Goal: Transaction & Acquisition: Purchase product/service

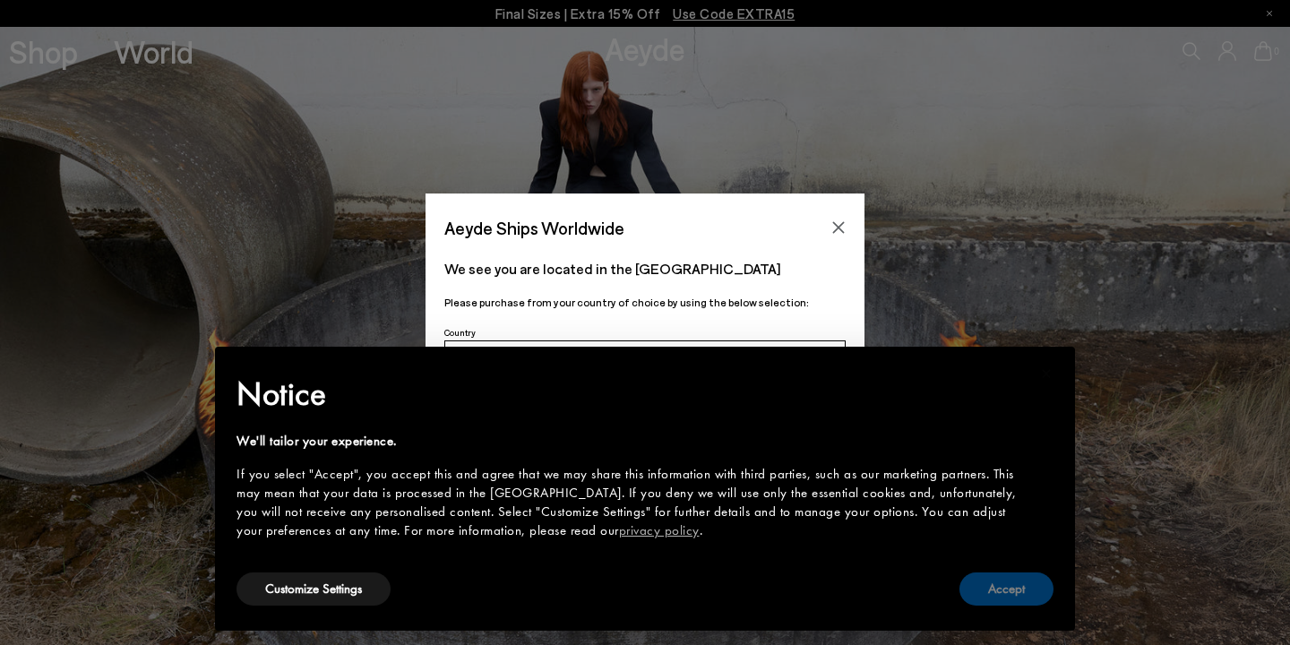
click at [975, 584] on button "Accept" at bounding box center [1006, 588] width 94 height 33
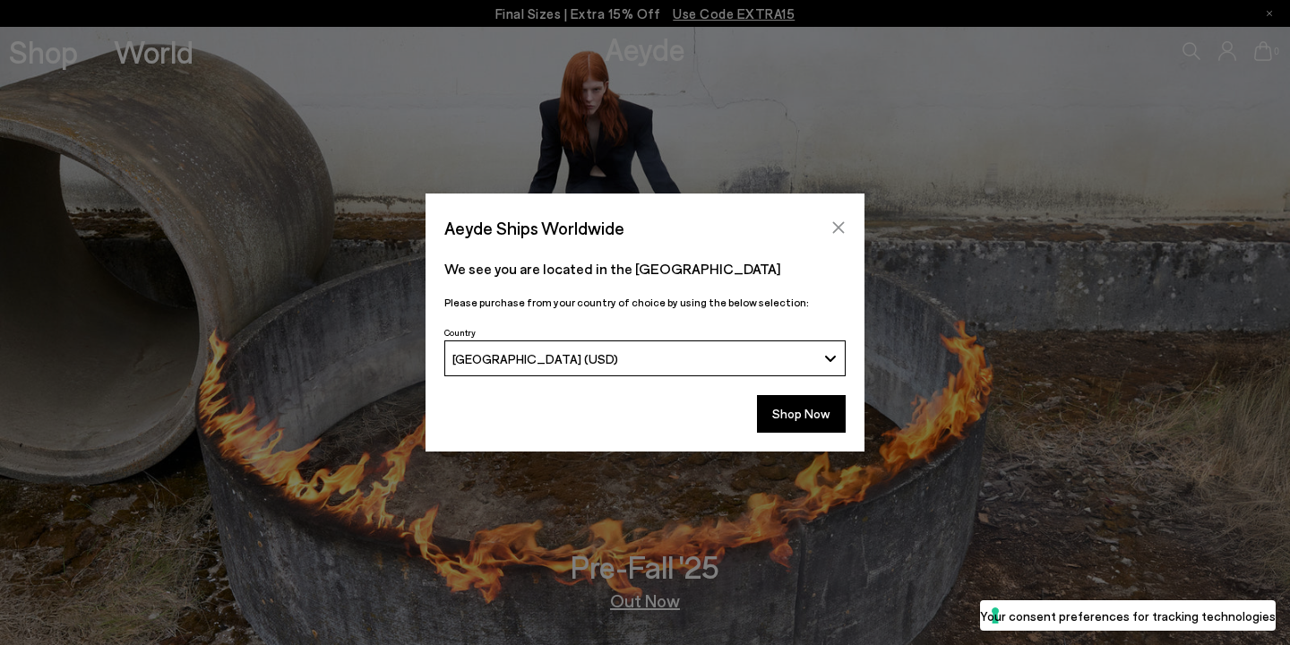
click at [836, 228] on icon "Close" at bounding box center [838, 227] width 14 height 14
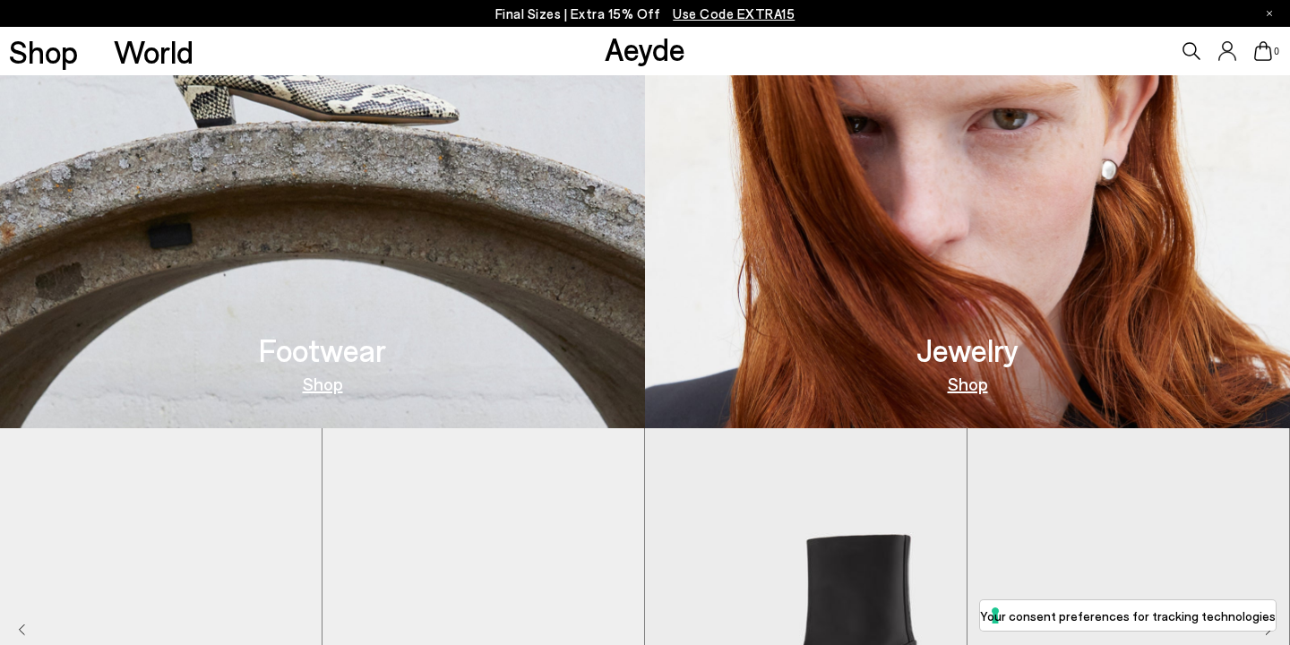
scroll to position [835, 0]
click at [300, 371] on div "Footwear Shop" at bounding box center [322, 363] width 127 height 58
click at [312, 388] on link "Shop" at bounding box center [323, 383] width 40 height 18
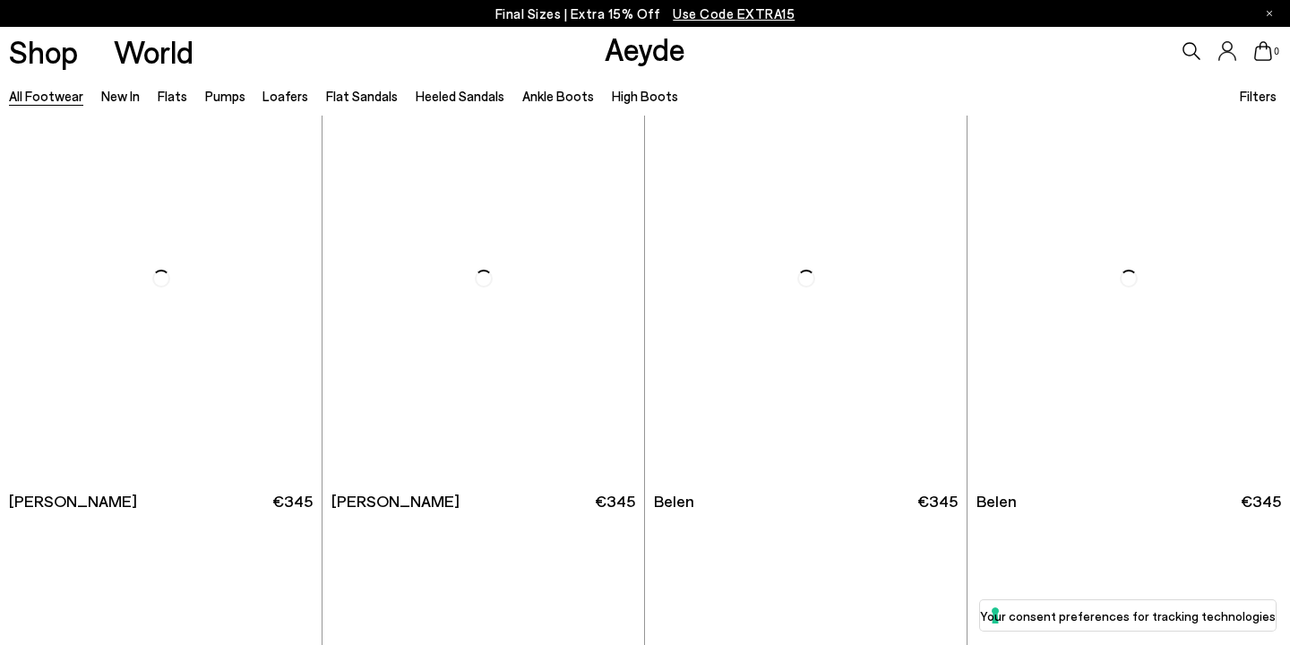
scroll to position [621, 0]
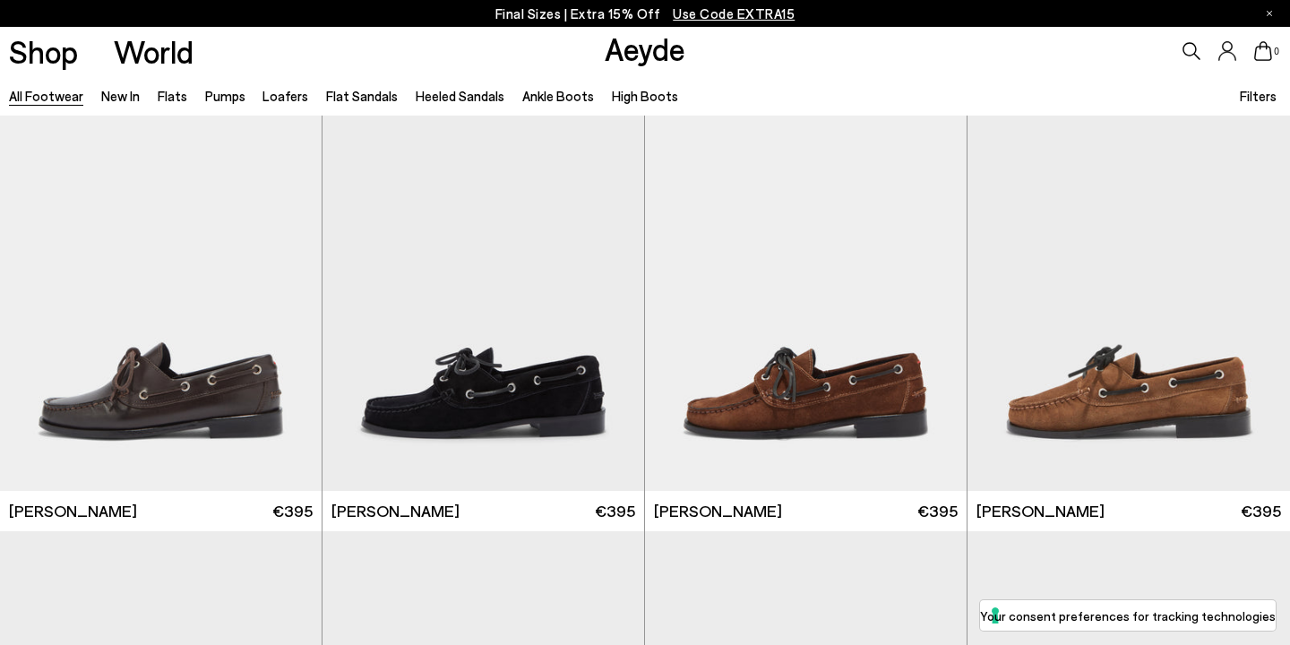
scroll to position [2307, 0]
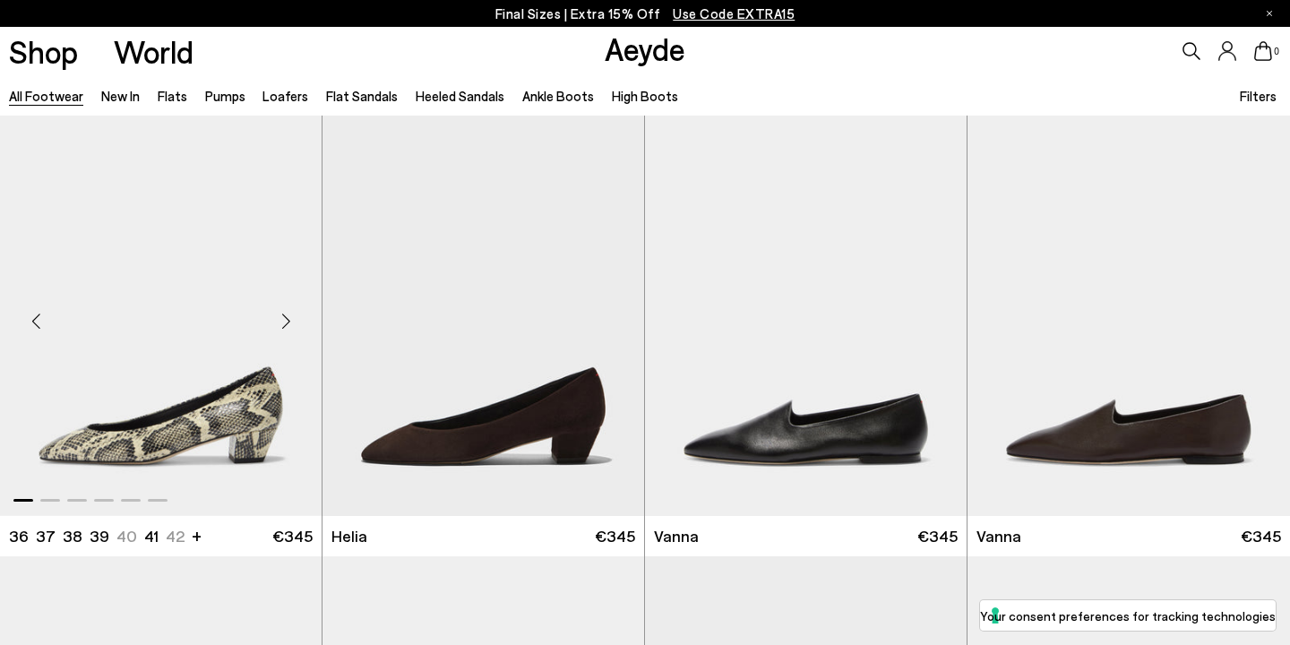
scroll to position [4003, 0]
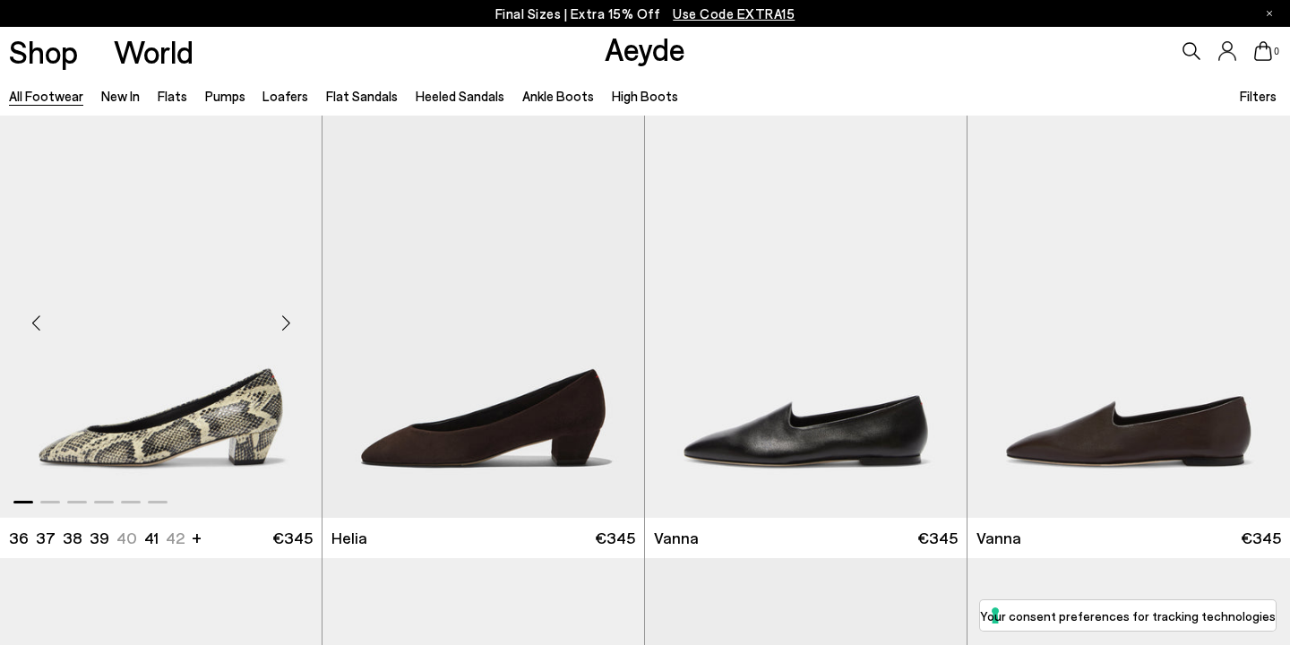
click at [219, 403] on img "1 / 6" at bounding box center [160, 316] width 321 height 404
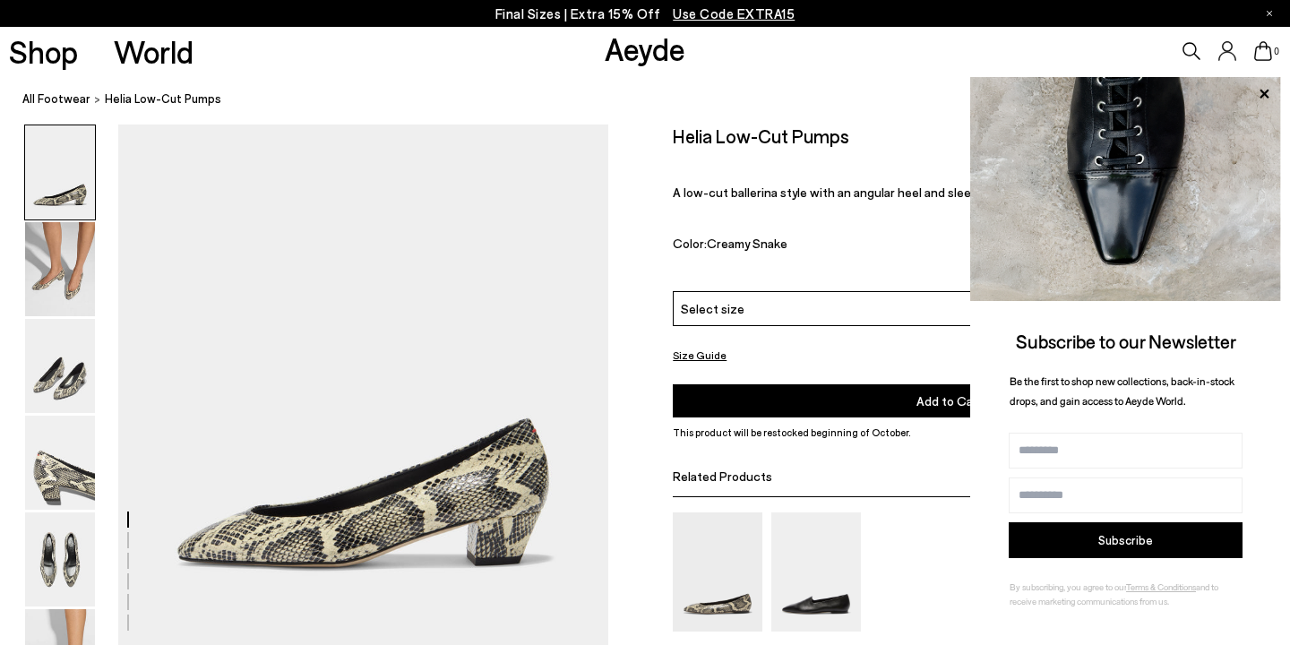
click at [764, 291] on div "Select size" at bounding box center [949, 308] width 553 height 35
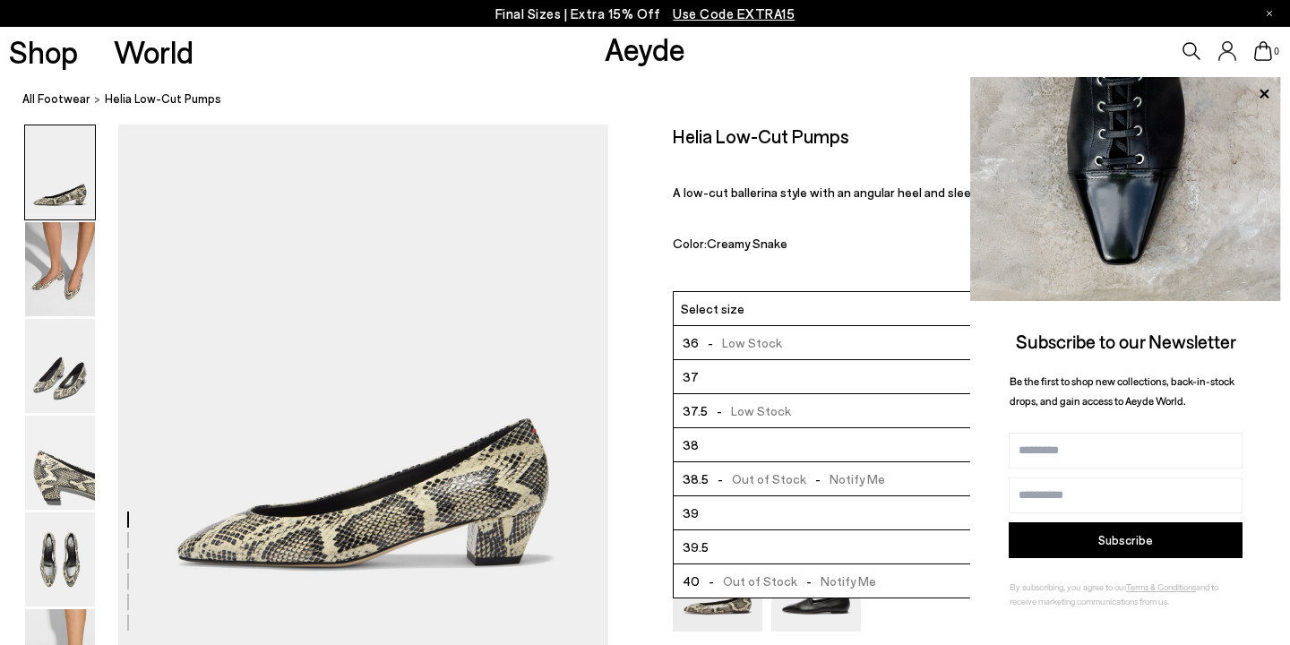
click at [718, 496] on li "39" at bounding box center [948, 513] width 551 height 34
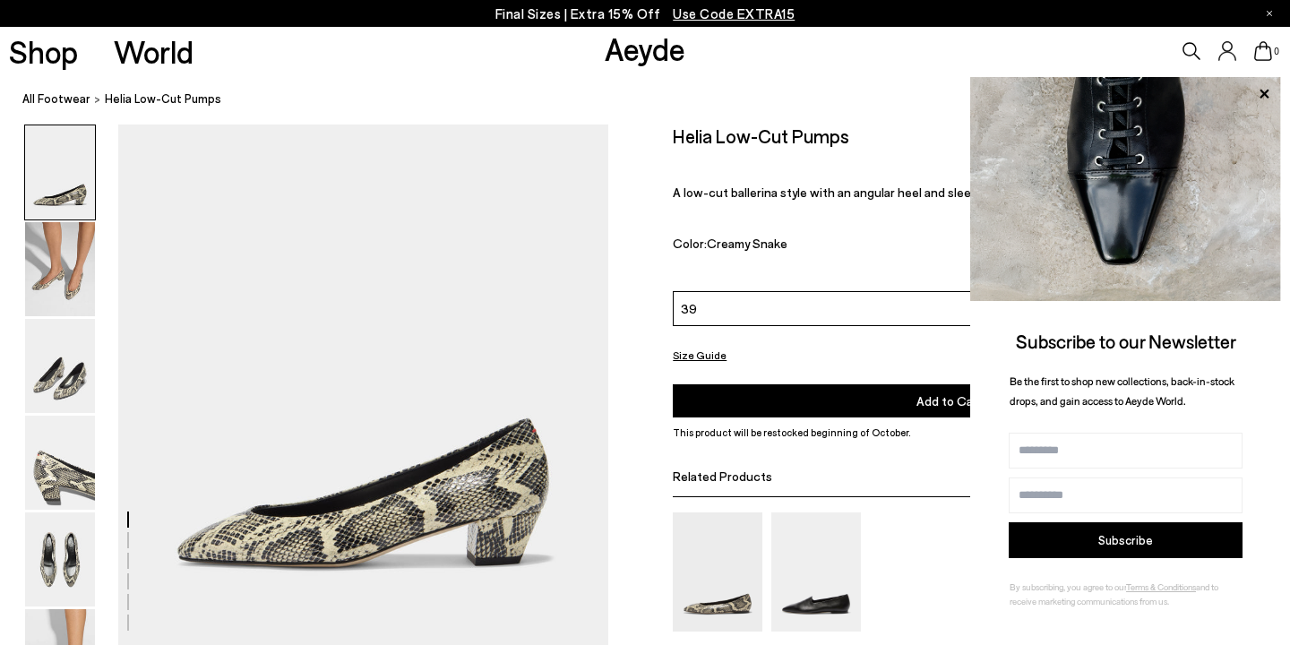
click at [879, 384] on button "Add to Cart Select a Size First" at bounding box center [949, 400] width 553 height 33
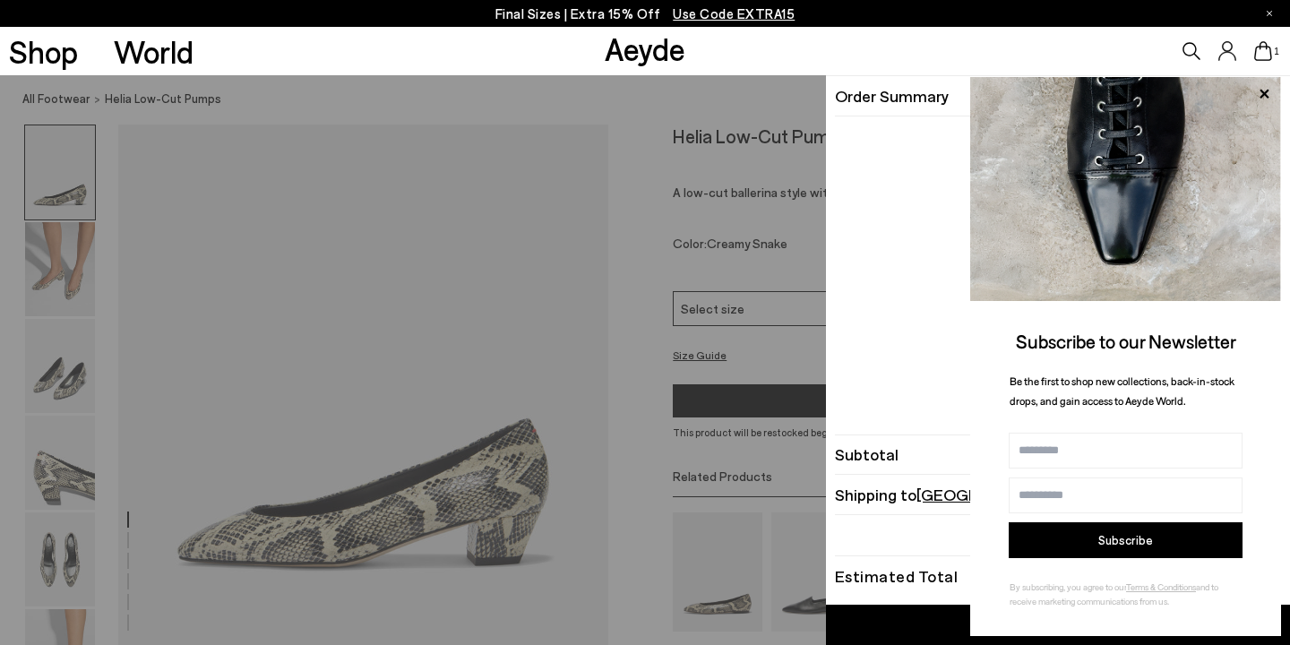
click at [1263, 54] on icon at bounding box center [1263, 51] width 18 height 20
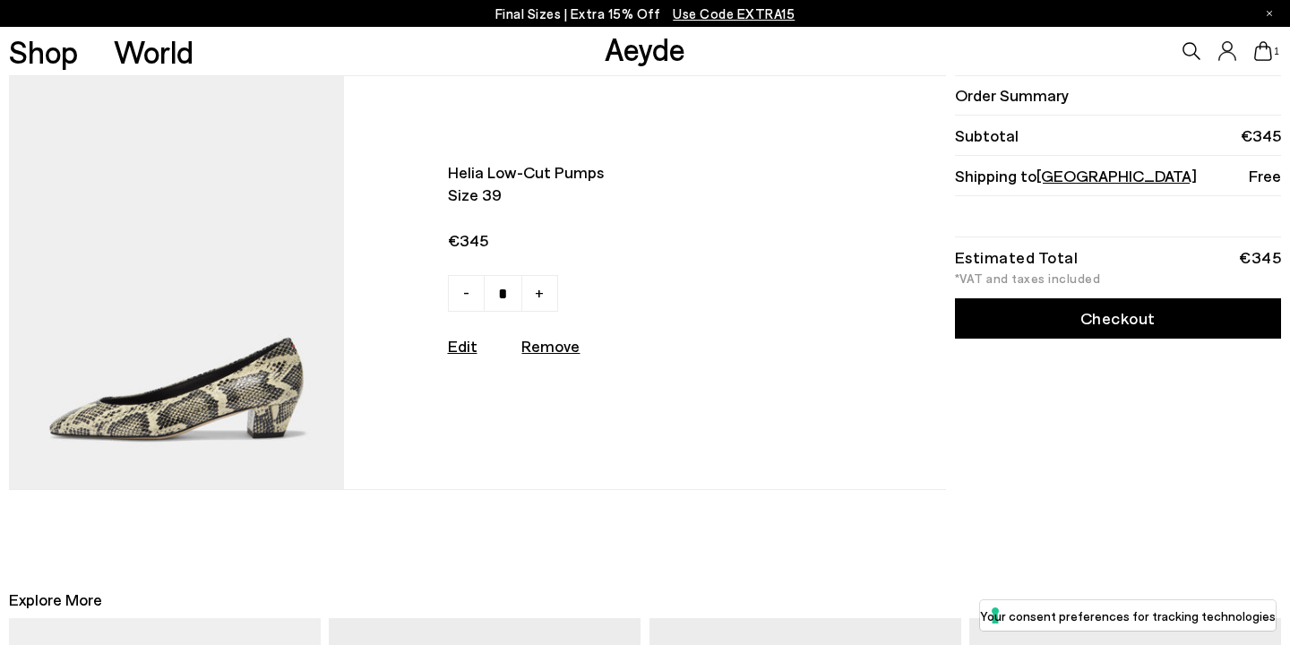
click at [1084, 177] on span "[GEOGRAPHIC_DATA]" at bounding box center [1116, 176] width 160 height 20
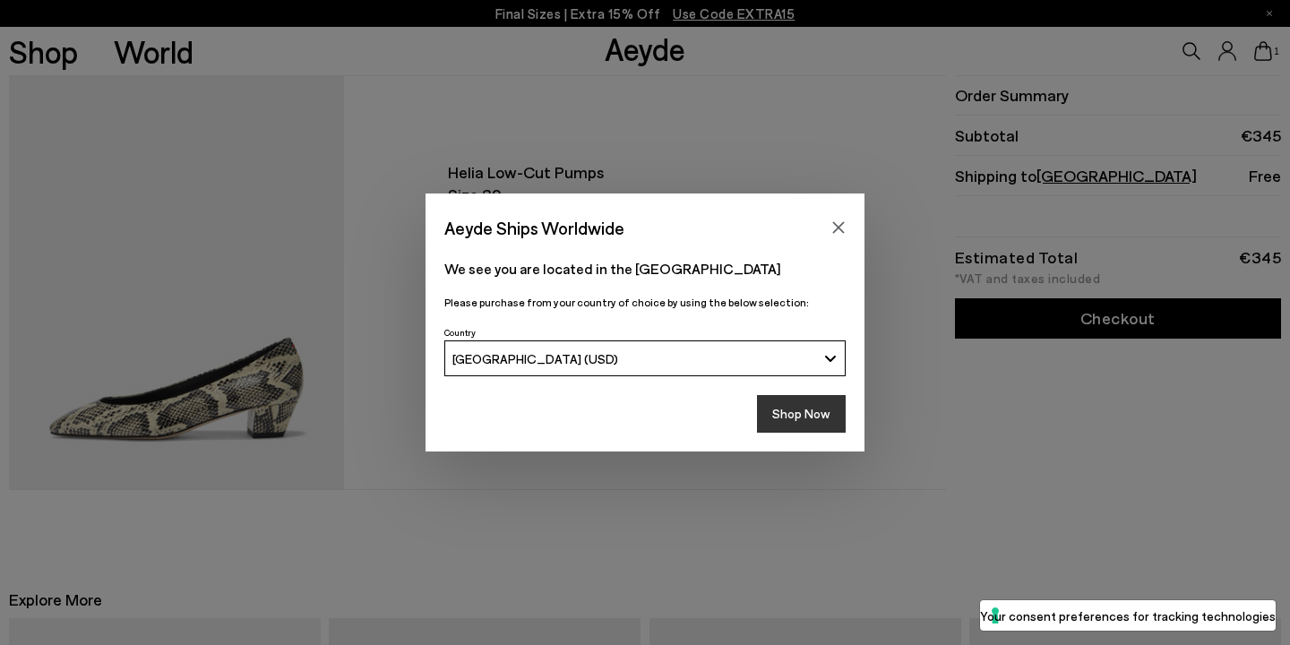
click at [812, 420] on button "Shop Now" at bounding box center [801, 414] width 89 height 38
